Goal: Task Accomplishment & Management: Complete application form

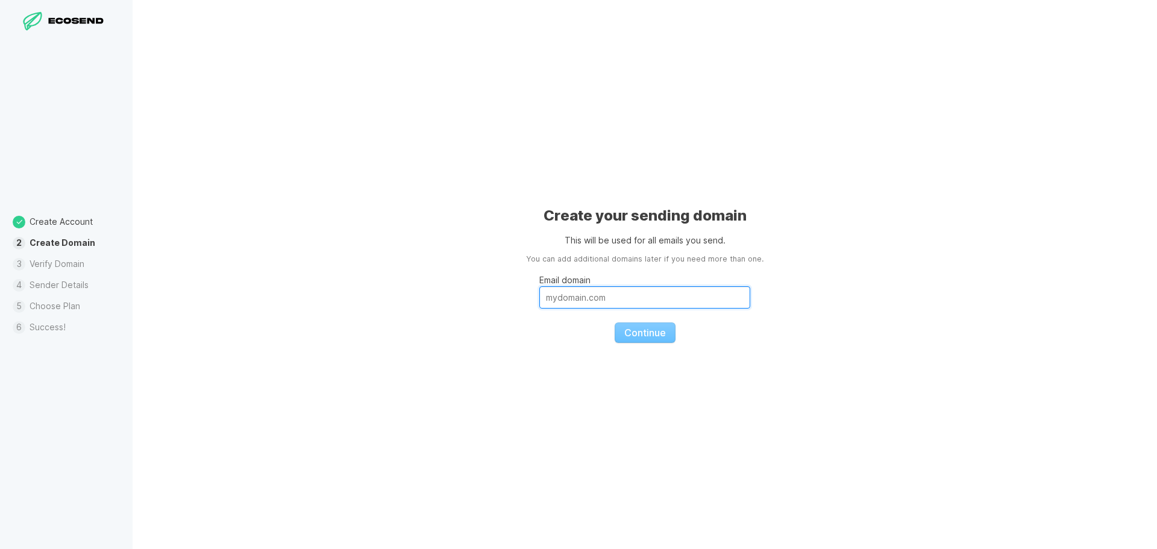
click at [640, 298] on input "Email domain" at bounding box center [644, 297] width 211 height 22
type input "[DOMAIN_NAME]"
click at [637, 335] on span "Continue" at bounding box center [645, 333] width 42 height 12
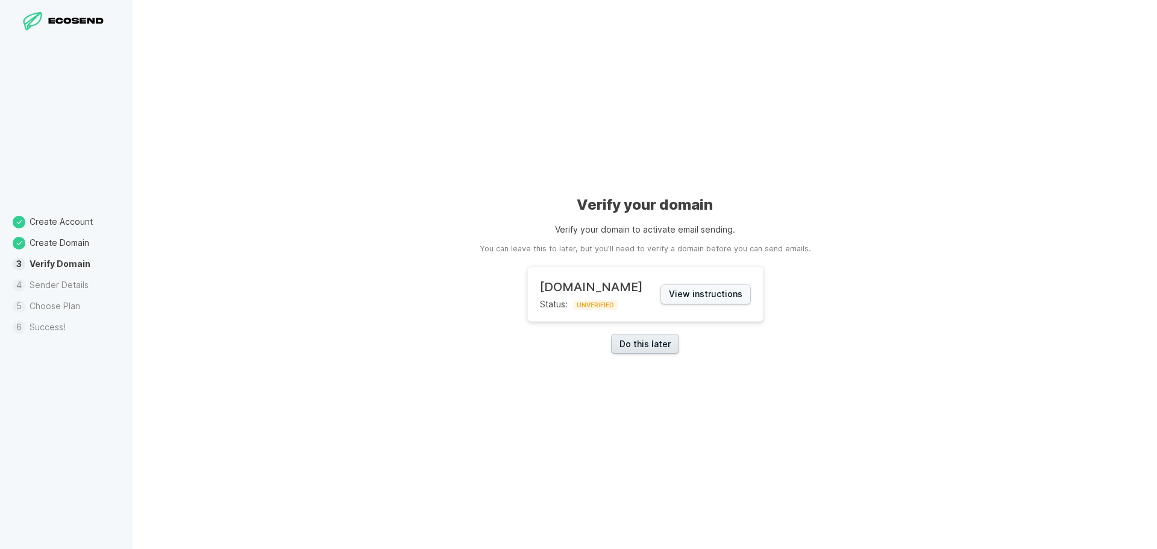
click at [648, 345] on link "Do this later" at bounding box center [645, 344] width 68 height 20
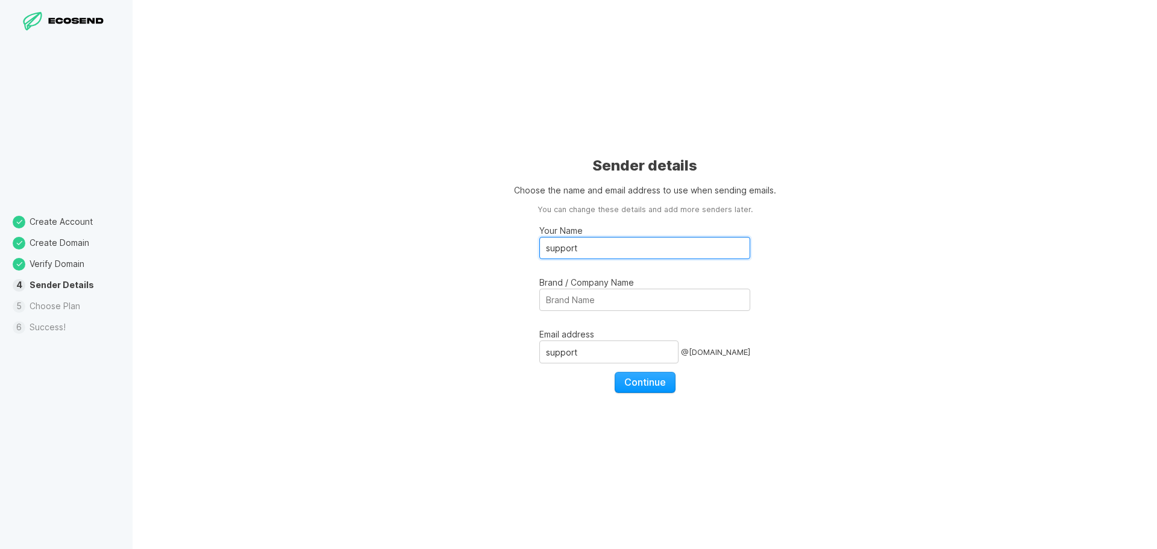
click at [571, 251] on input "support" at bounding box center [644, 248] width 211 height 22
click at [568, 245] on input "suppoOlurt" at bounding box center [644, 248] width 211 height 22
click at [567, 245] on input "suppoOlurt" at bounding box center [644, 248] width 211 height 22
type input "Olu"
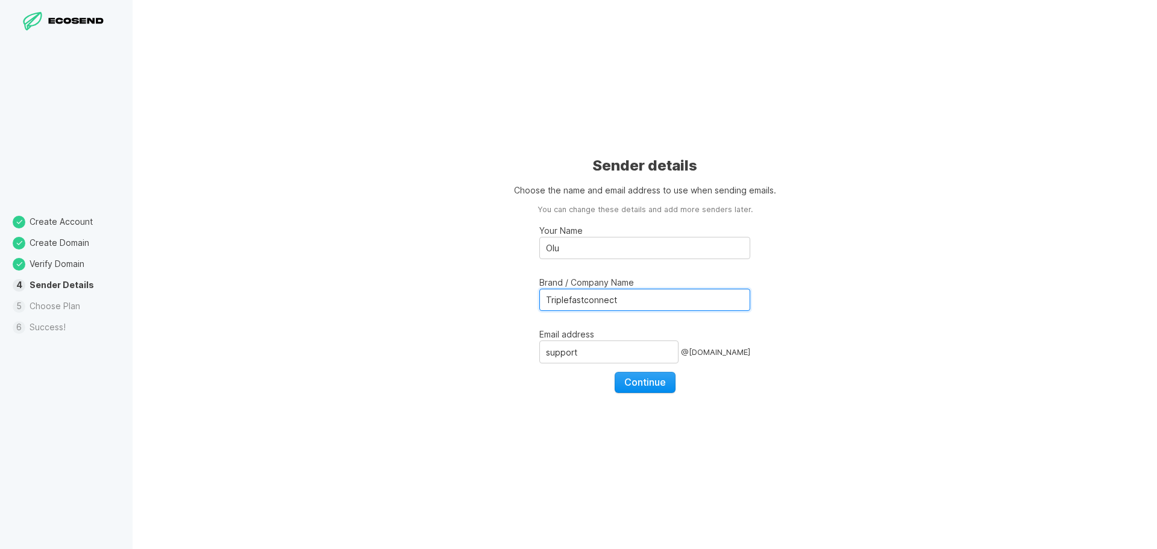
type input "Triplefastconnect"
click at [627, 380] on span "Continue" at bounding box center [645, 382] width 42 height 12
select select "GB"
